Goal: Navigation & Orientation: Find specific page/section

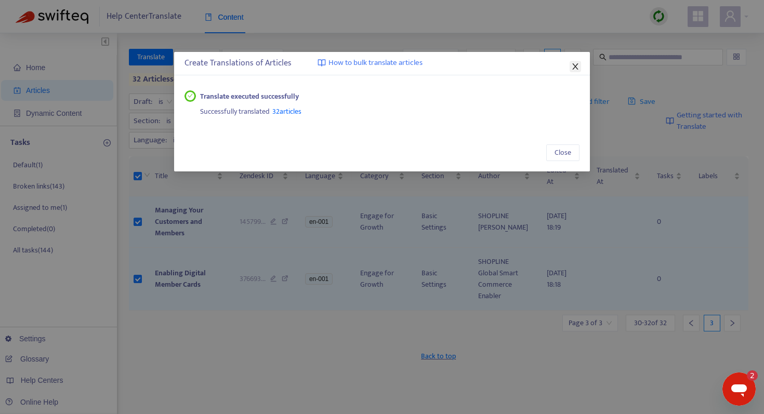
click at [578, 68] on icon "close" at bounding box center [575, 66] width 8 height 8
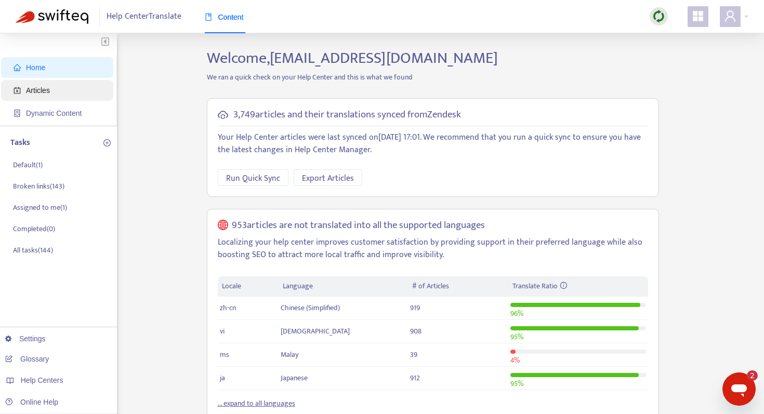
click at [69, 95] on span "Articles" at bounding box center [60, 90] width 92 height 21
